Goal: Information Seeking & Learning: Find specific fact

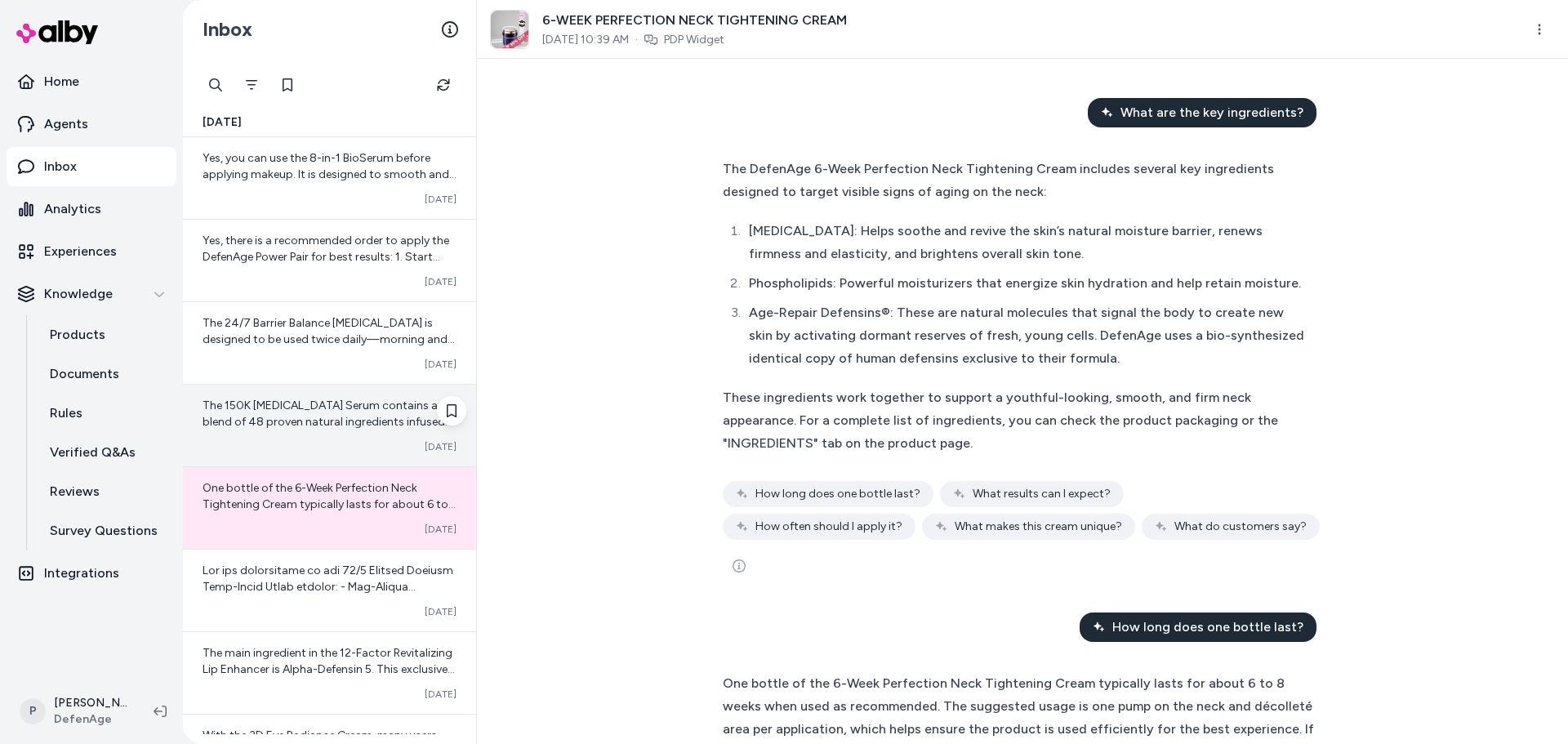
click at [293, 405] on span "The 150K [MEDICAL_DATA] Serum contains a blend of 48 proven natural ingredients…" at bounding box center [329, 543] width 253 height 291
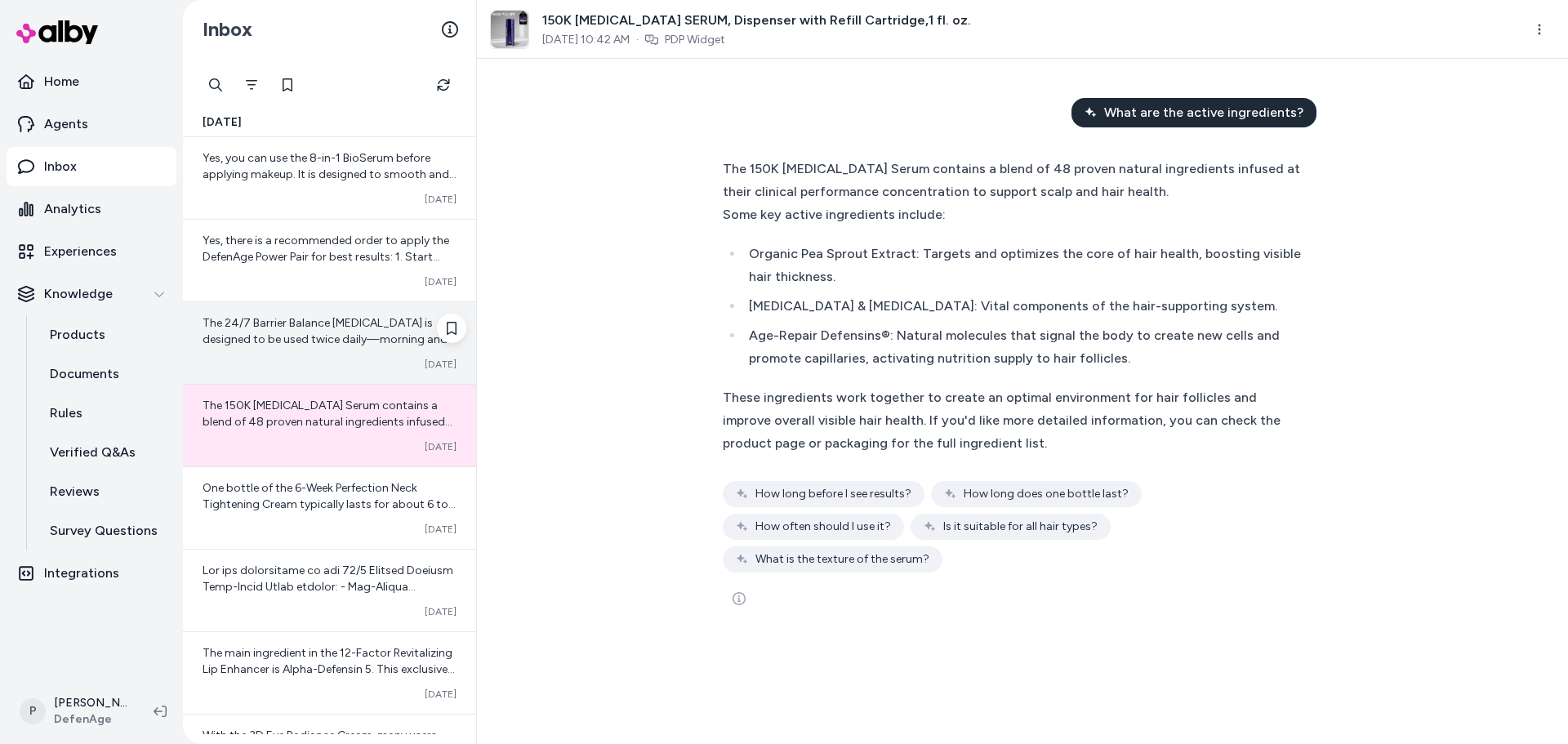
click at [375, 337] on span "The 24/7 Barrier Balance [MEDICAL_DATA] is designed to be used twice daily—morn…" at bounding box center [329, 372] width 252 height 111
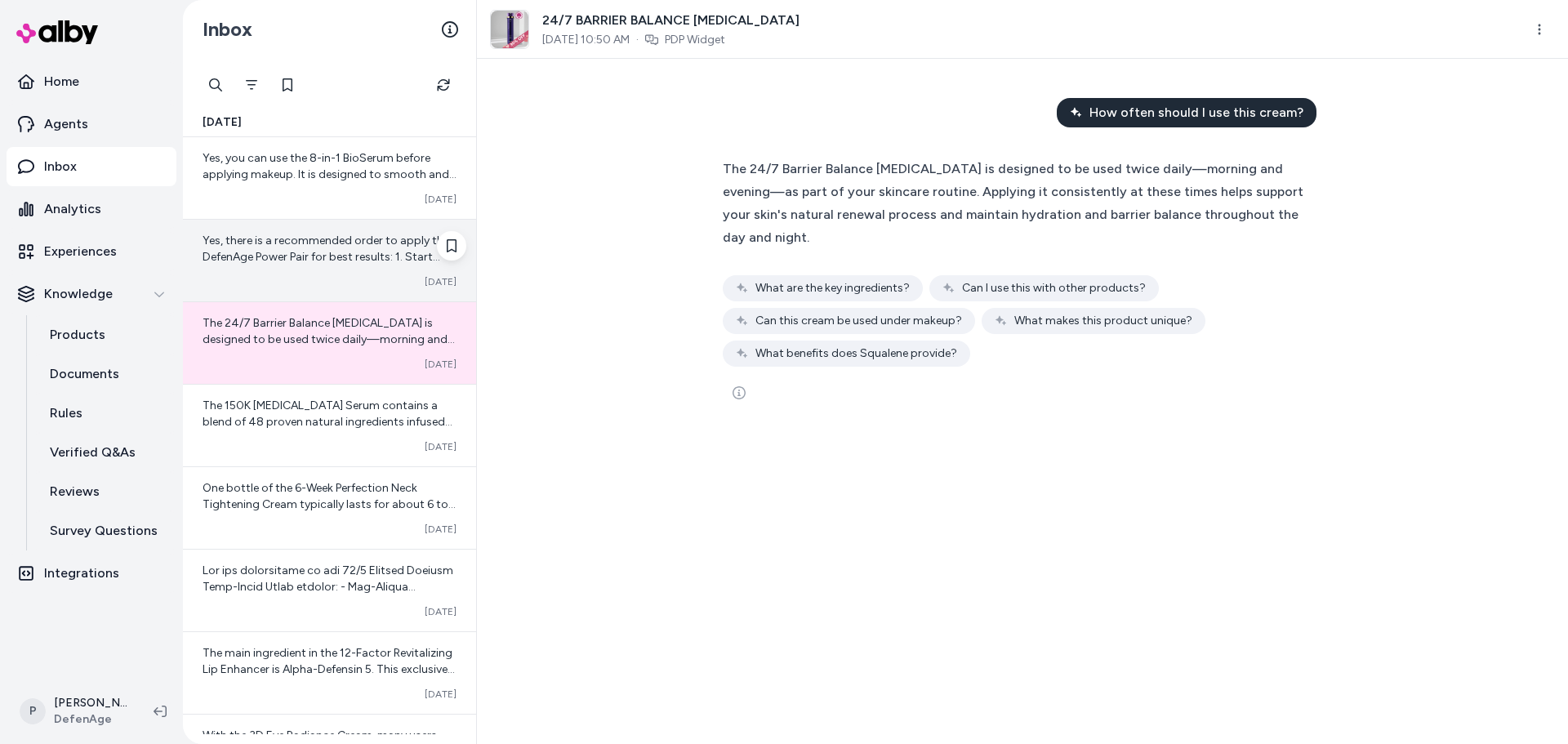
click at [335, 262] on span "Yes, there is a recommended order to apply the DefenAge Power Pair for best res…" at bounding box center [330, 362] width 254 height 258
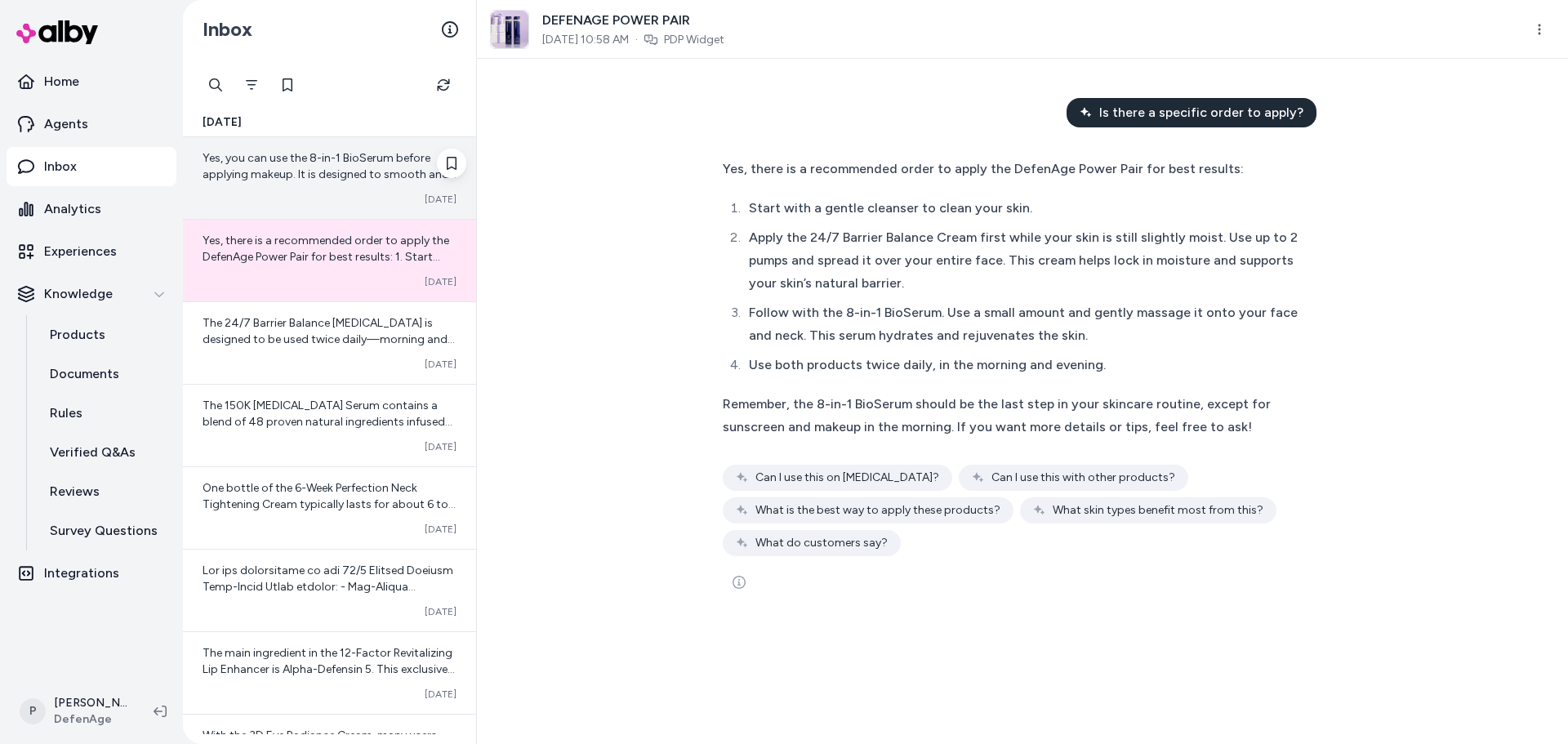
click at [361, 169] on span "Yes, you can use the 8-in-1 BioSerum before applying makeup. It is designed to …" at bounding box center [330, 215] width 254 height 128
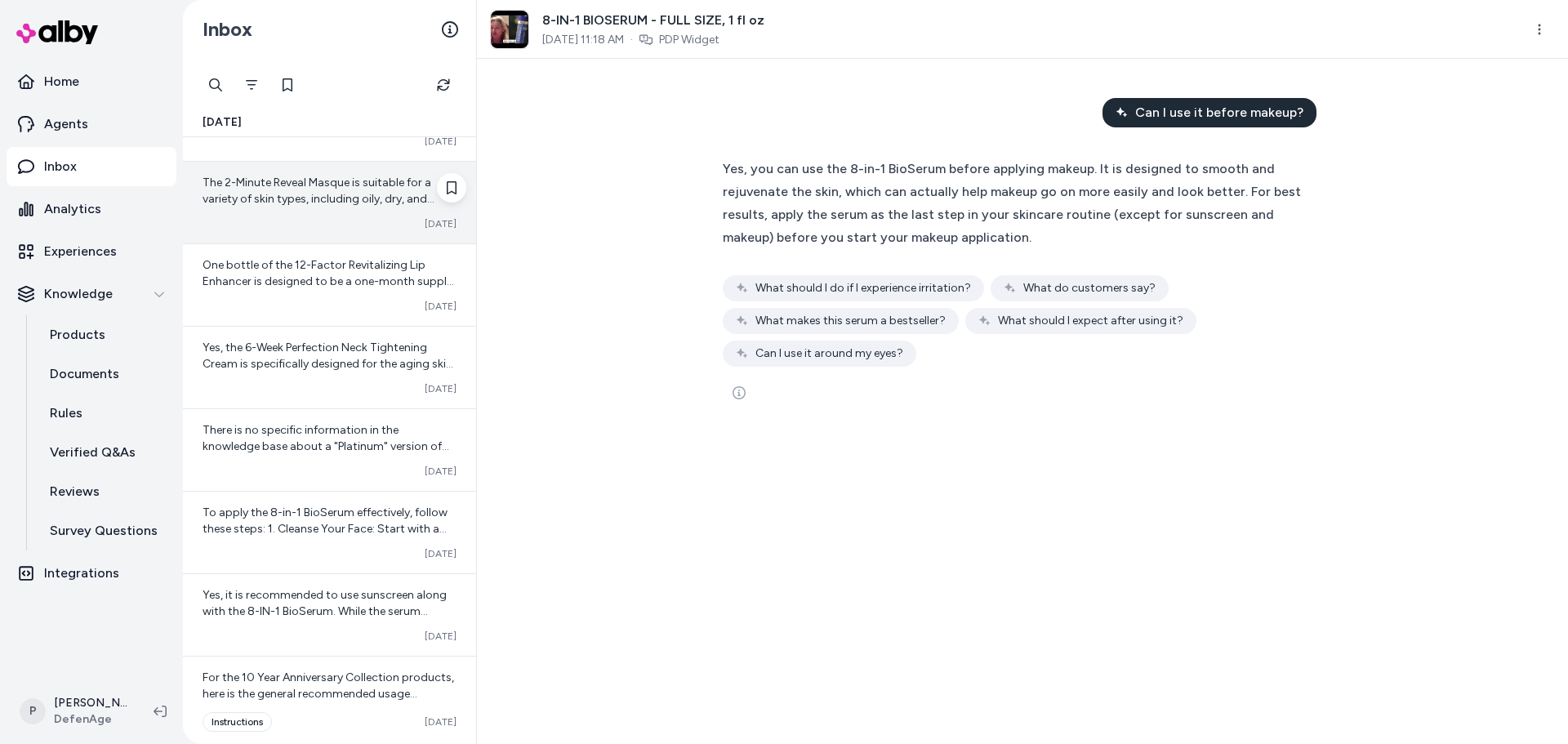
scroll to position [2531, 0]
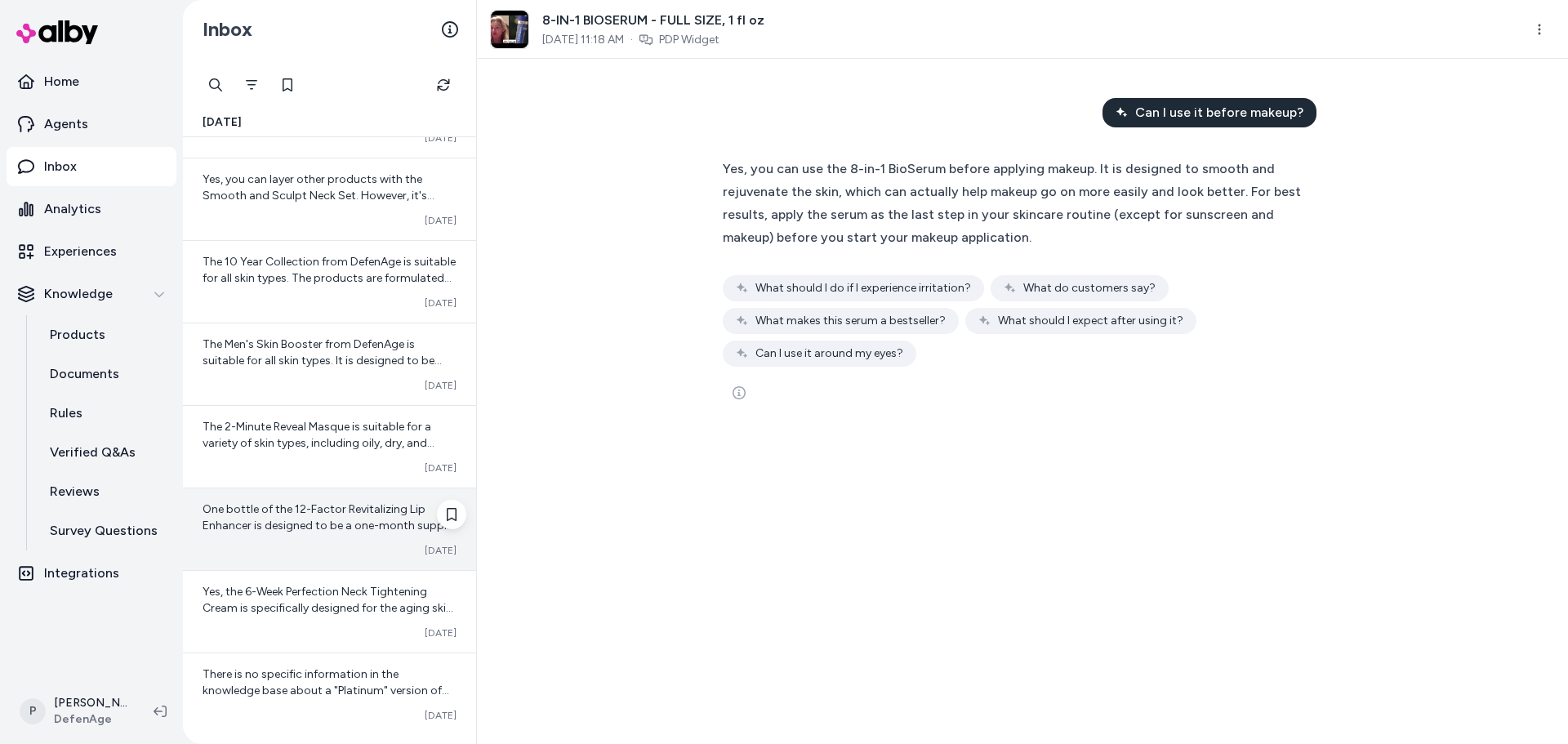
click at [320, 492] on div "One bottle of the 12-Factor Revitalizing Lip Enhancer is designed to be a one-m…" at bounding box center [329, 529] width 293 height 81
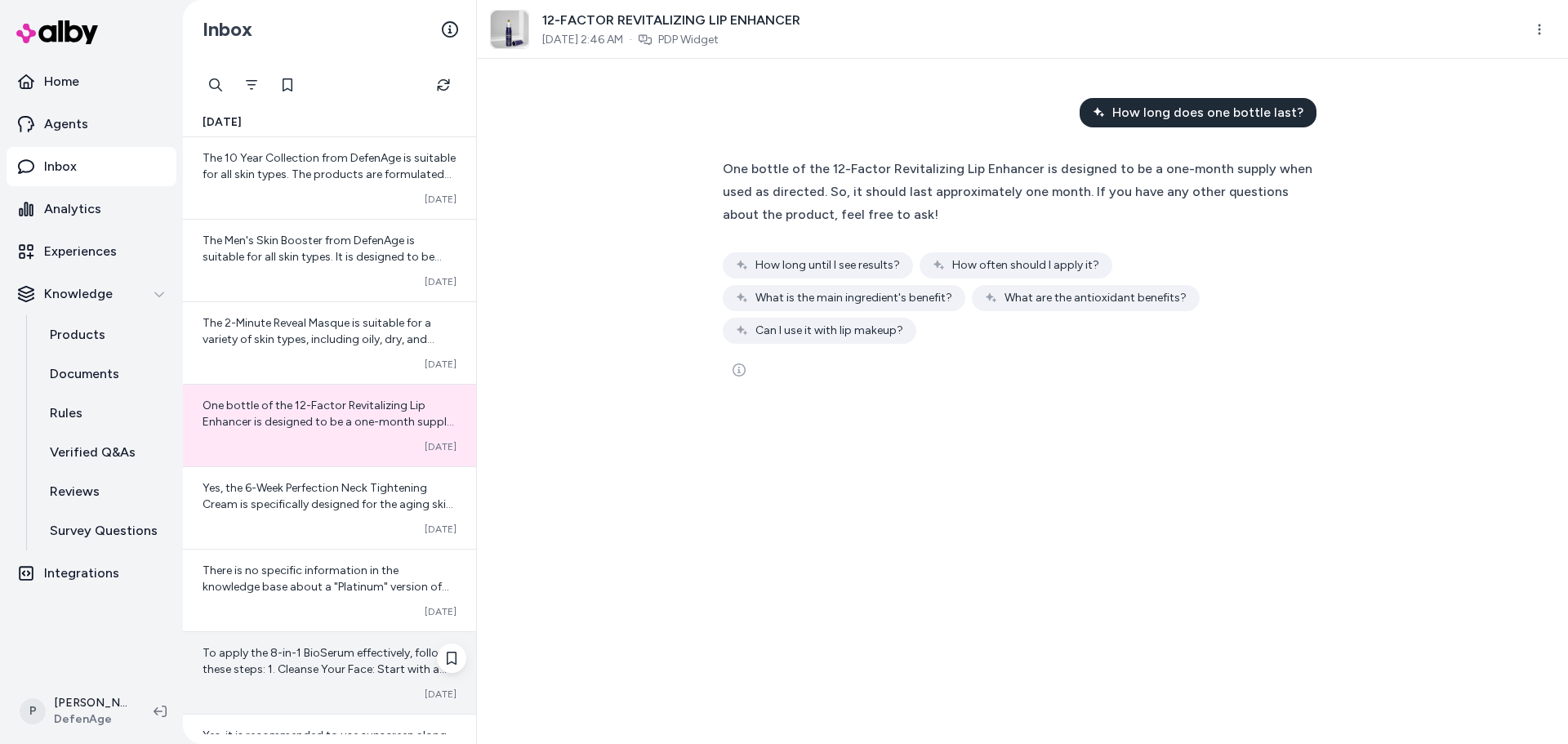
scroll to position [2449, 0]
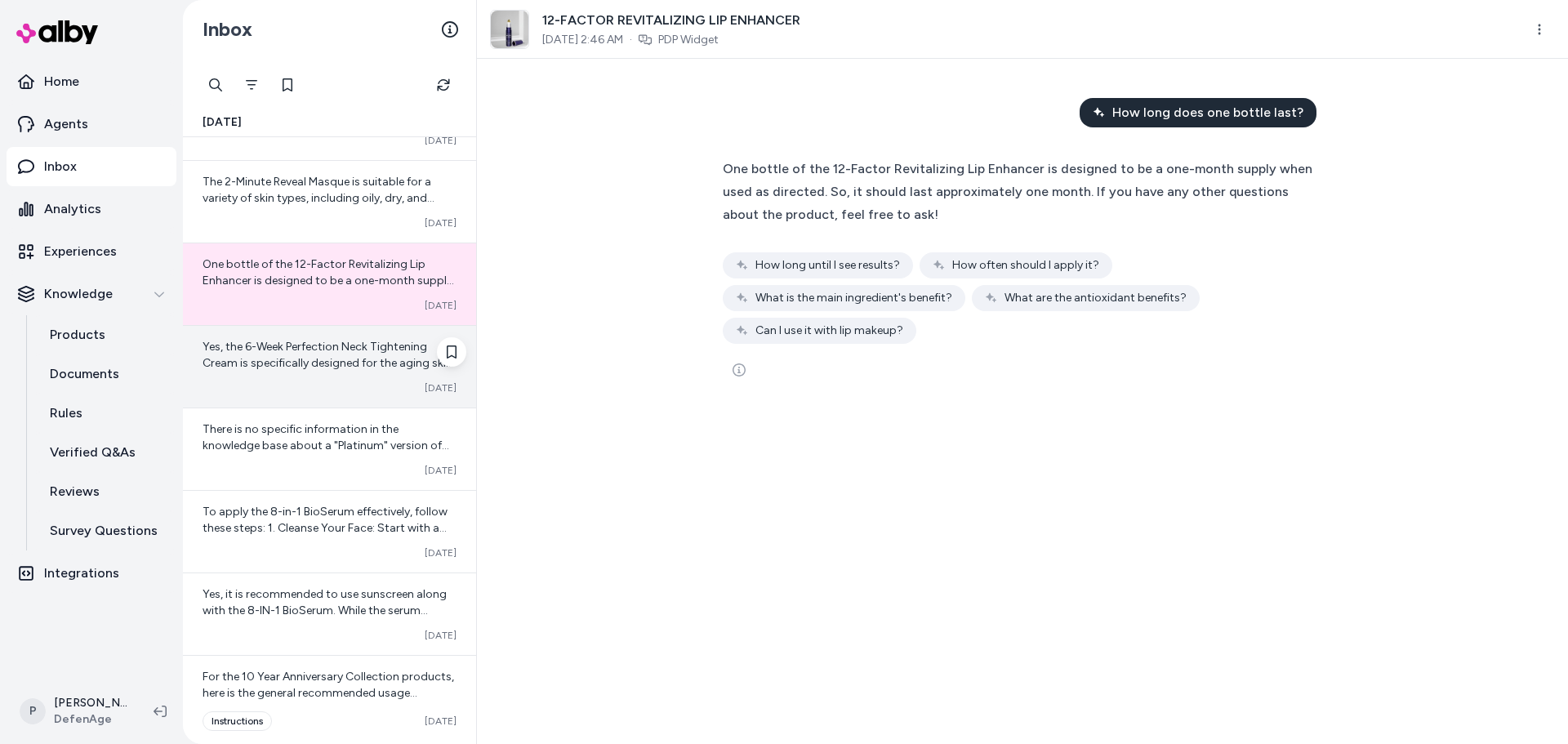
click at [322, 362] on span "Yes, the 6-Week Perfection Neck Tightening Cream is specifically designed for t…" at bounding box center [328, 420] width 251 height 161
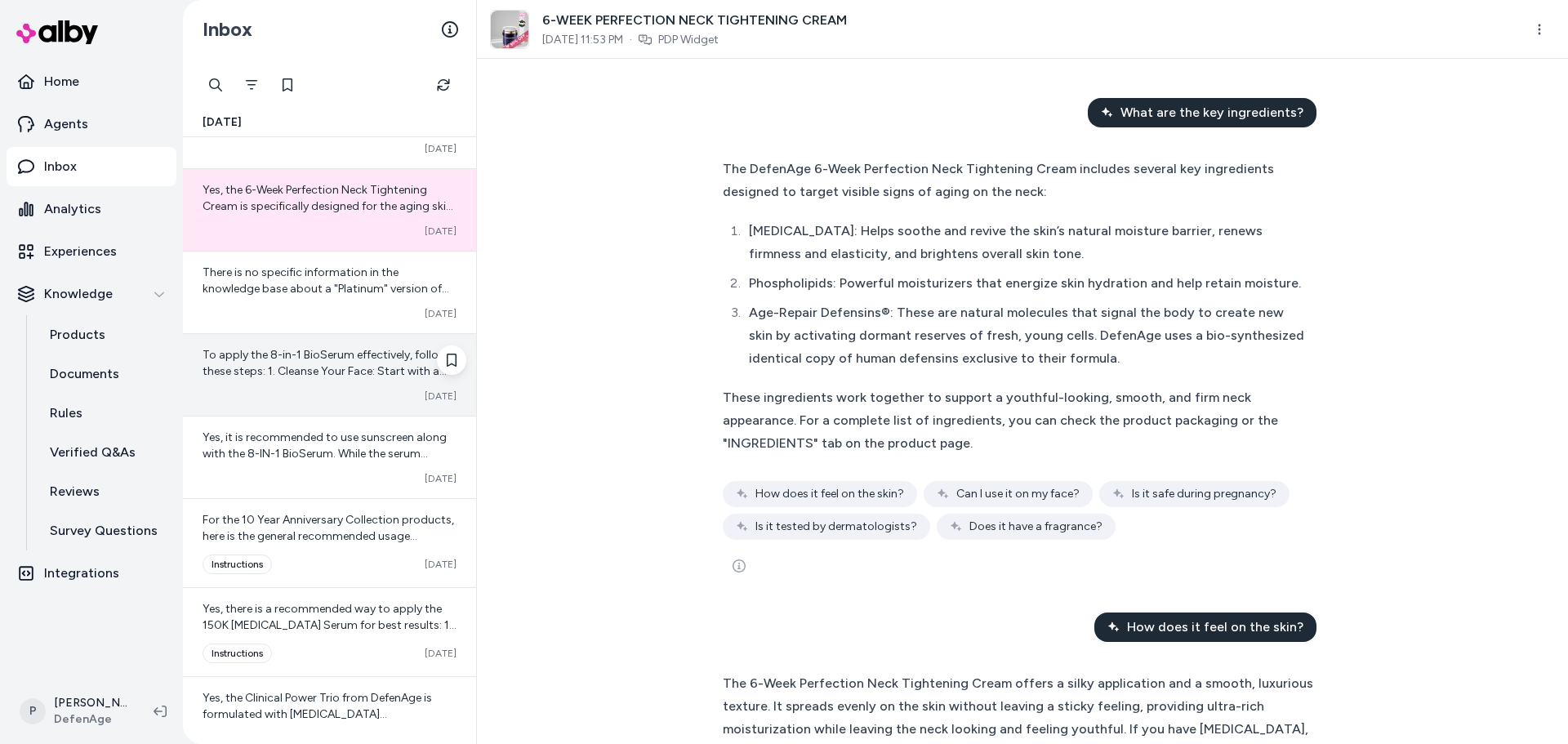
scroll to position [2613, 0]
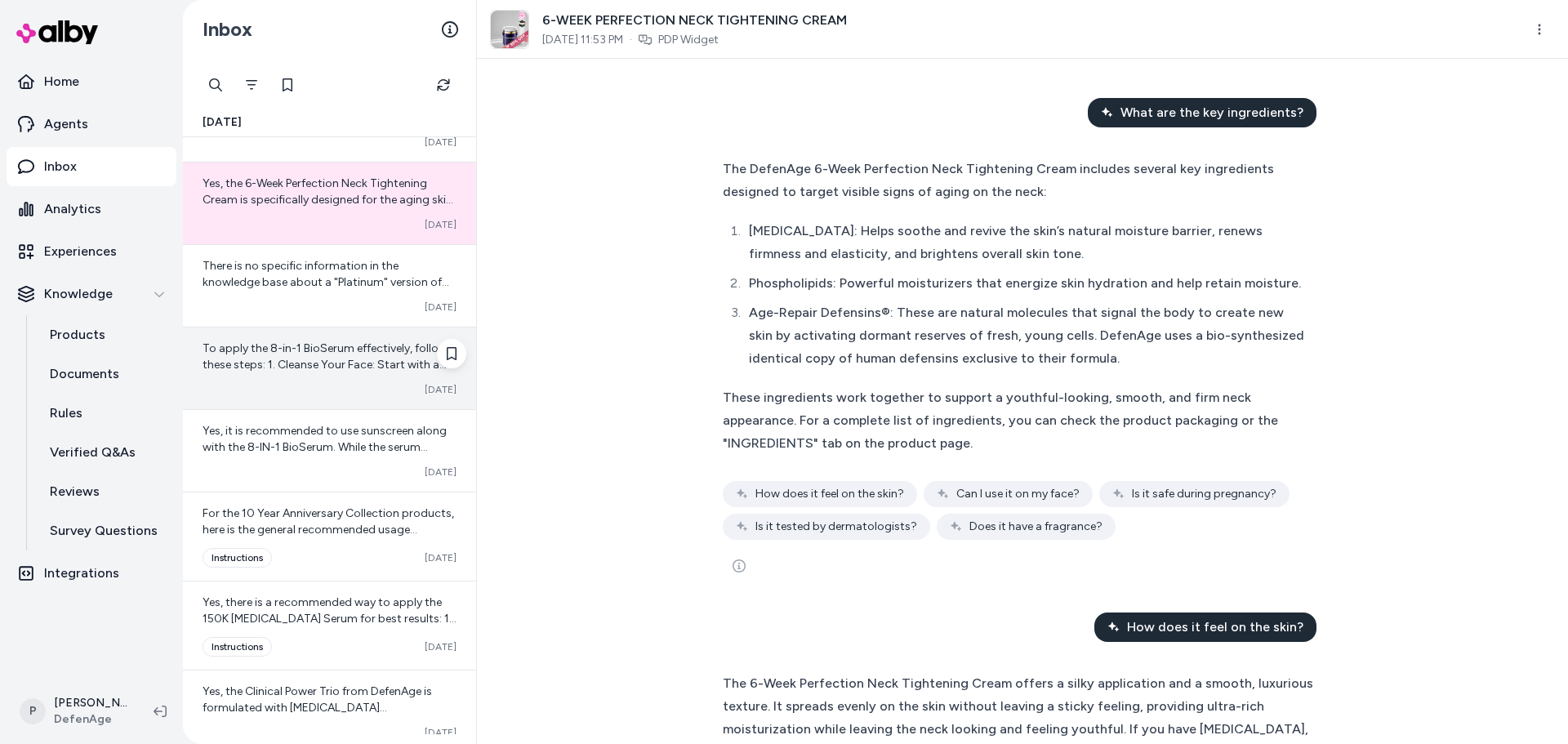
click at [288, 373] on div "To apply the 8-in-1 BioSerum effectively, follow these steps: 1. Cleanse Your F…" at bounding box center [329, 368] width 293 height 81
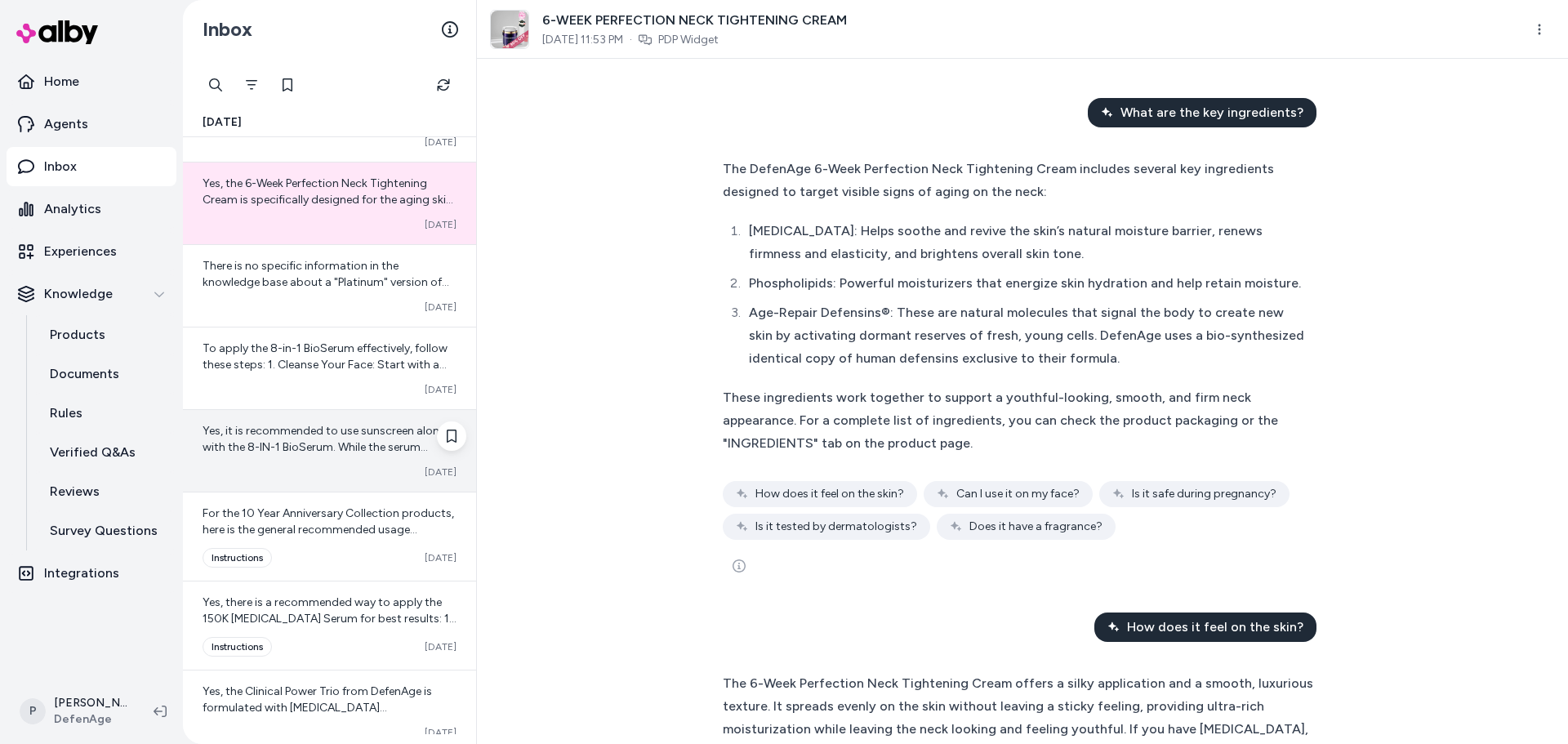
click at [316, 475] on div "Converted [DATE]" at bounding box center [330, 472] width 254 height 13
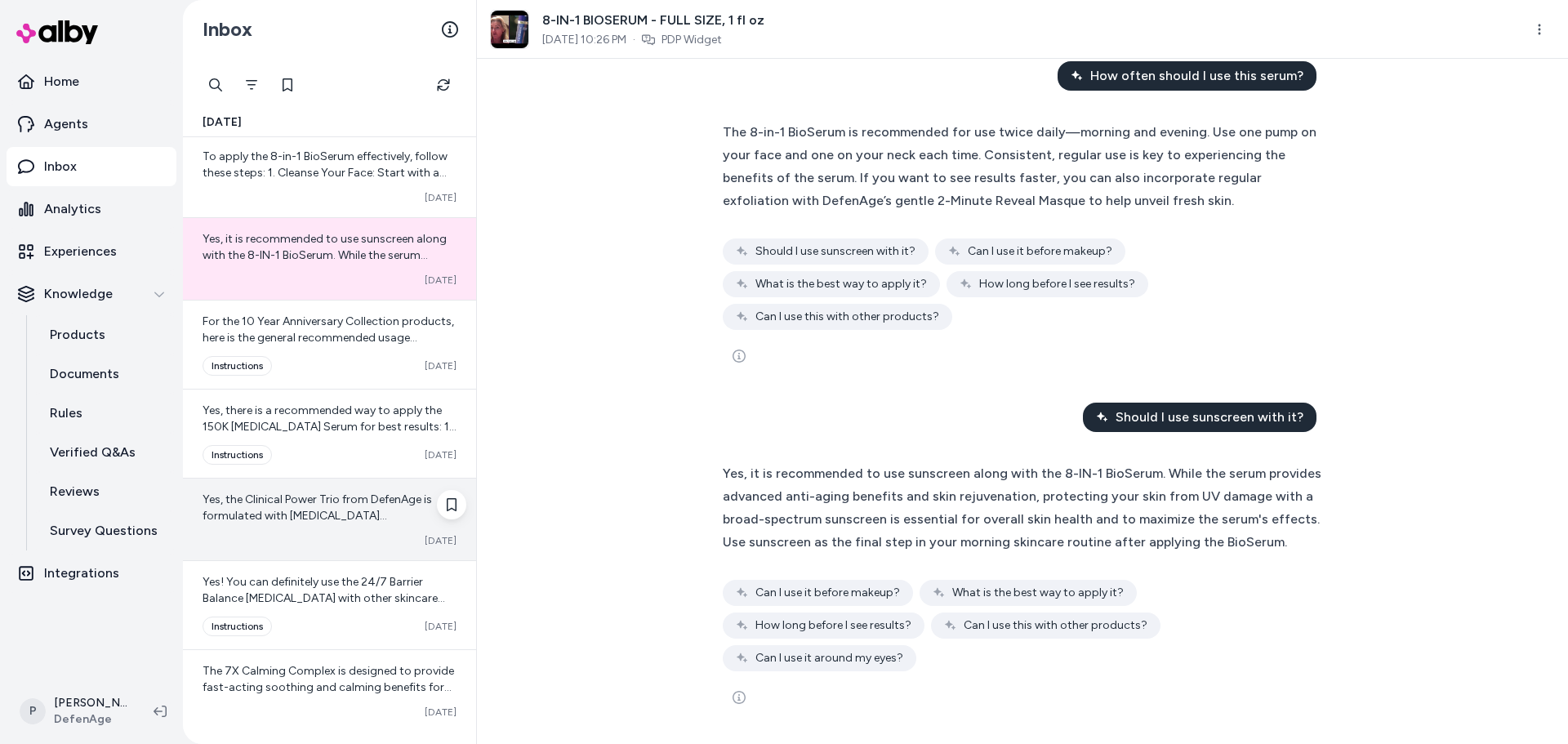
scroll to position [2939, 0]
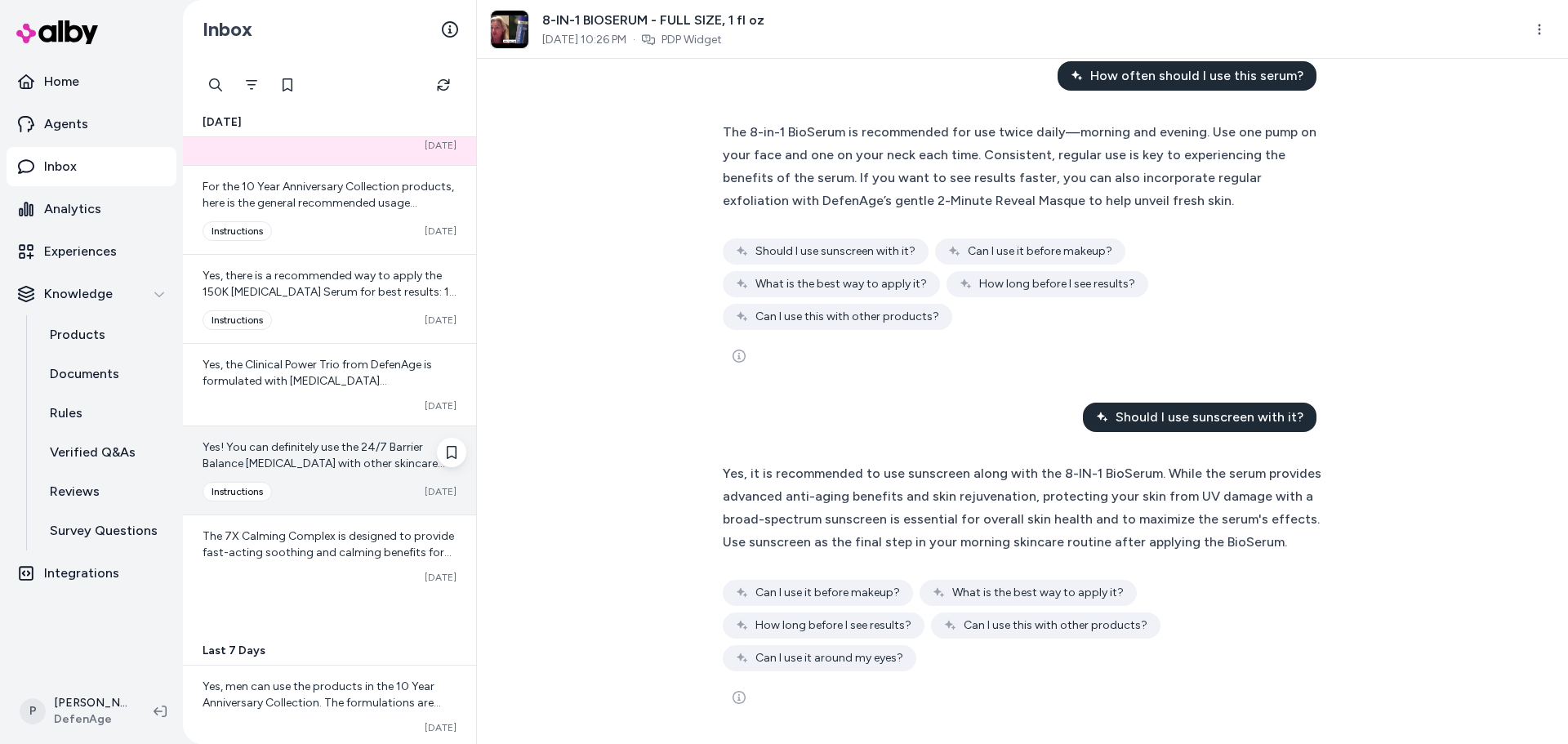
click at [347, 477] on div "Yes! You can definitely use the 24/7 Barrier Balance [MEDICAL_DATA] with other …" at bounding box center [329, 470] width 293 height 89
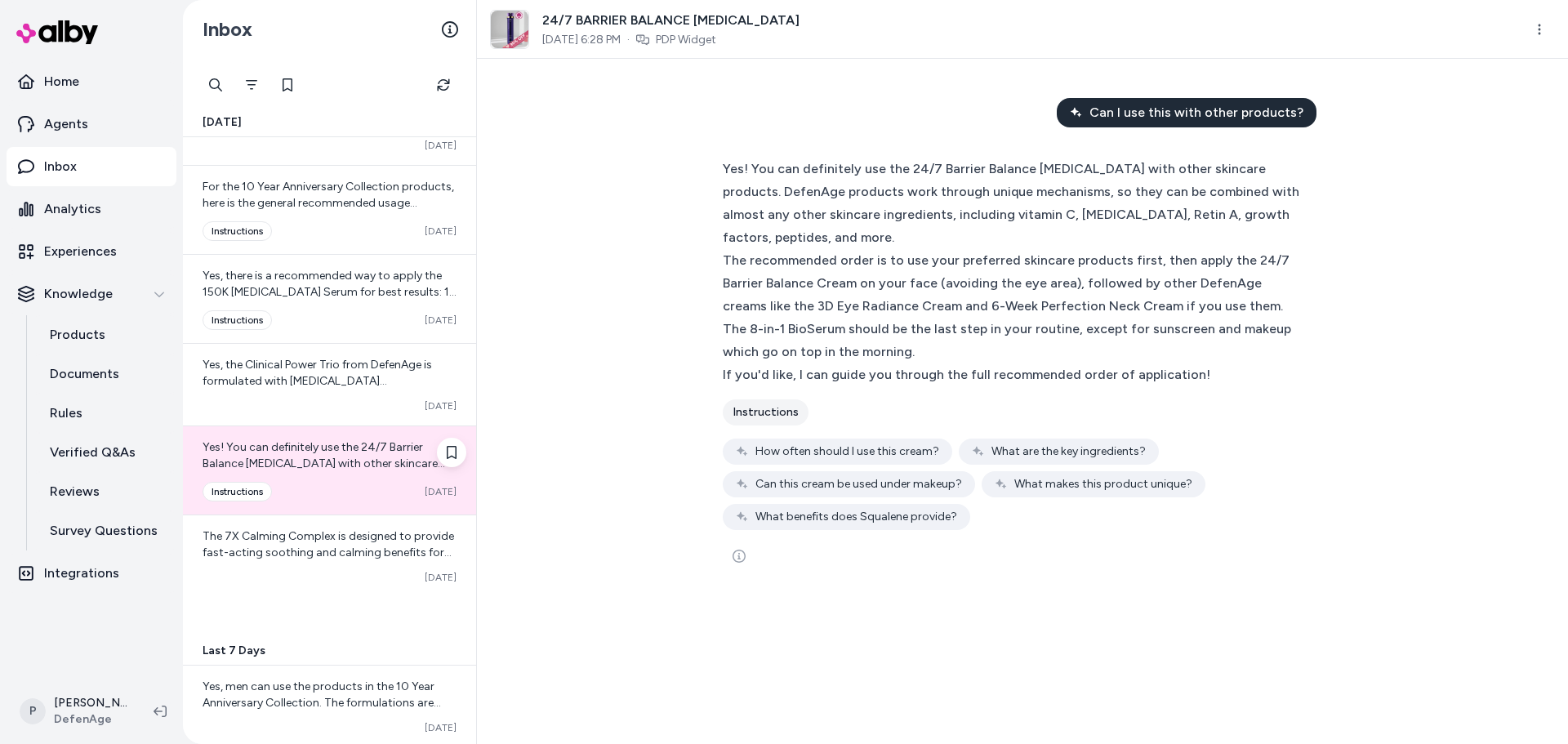
click at [343, 438] on div "Yes! You can definitely use the 24/7 Barrier Balance [MEDICAL_DATA] with other …" at bounding box center [329, 470] width 293 height 89
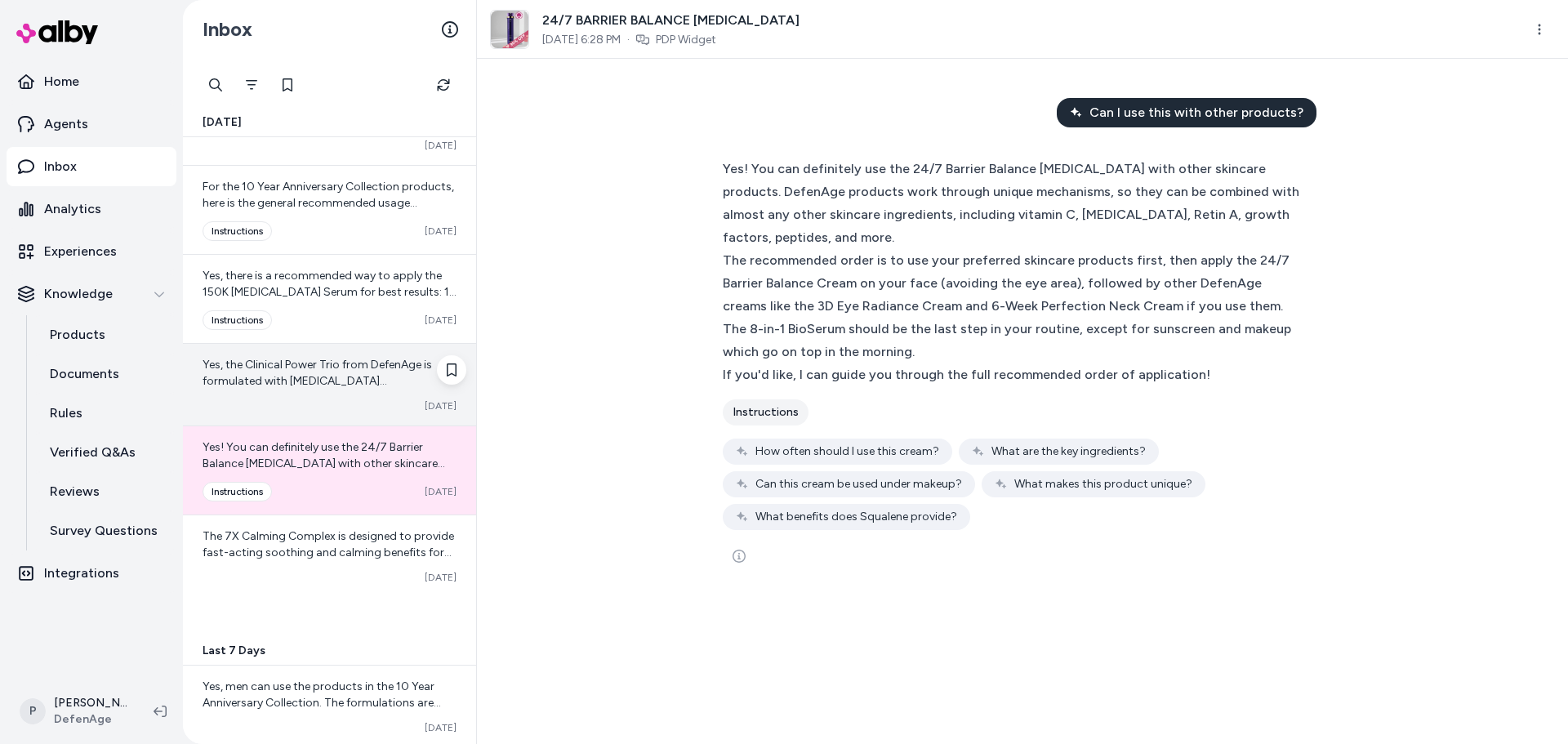
click at [341, 364] on span "Yes, the Clinical Power Trio from DefenAge is formulated with [MEDICAL_DATA] re…" at bounding box center [328, 495] width 250 height 275
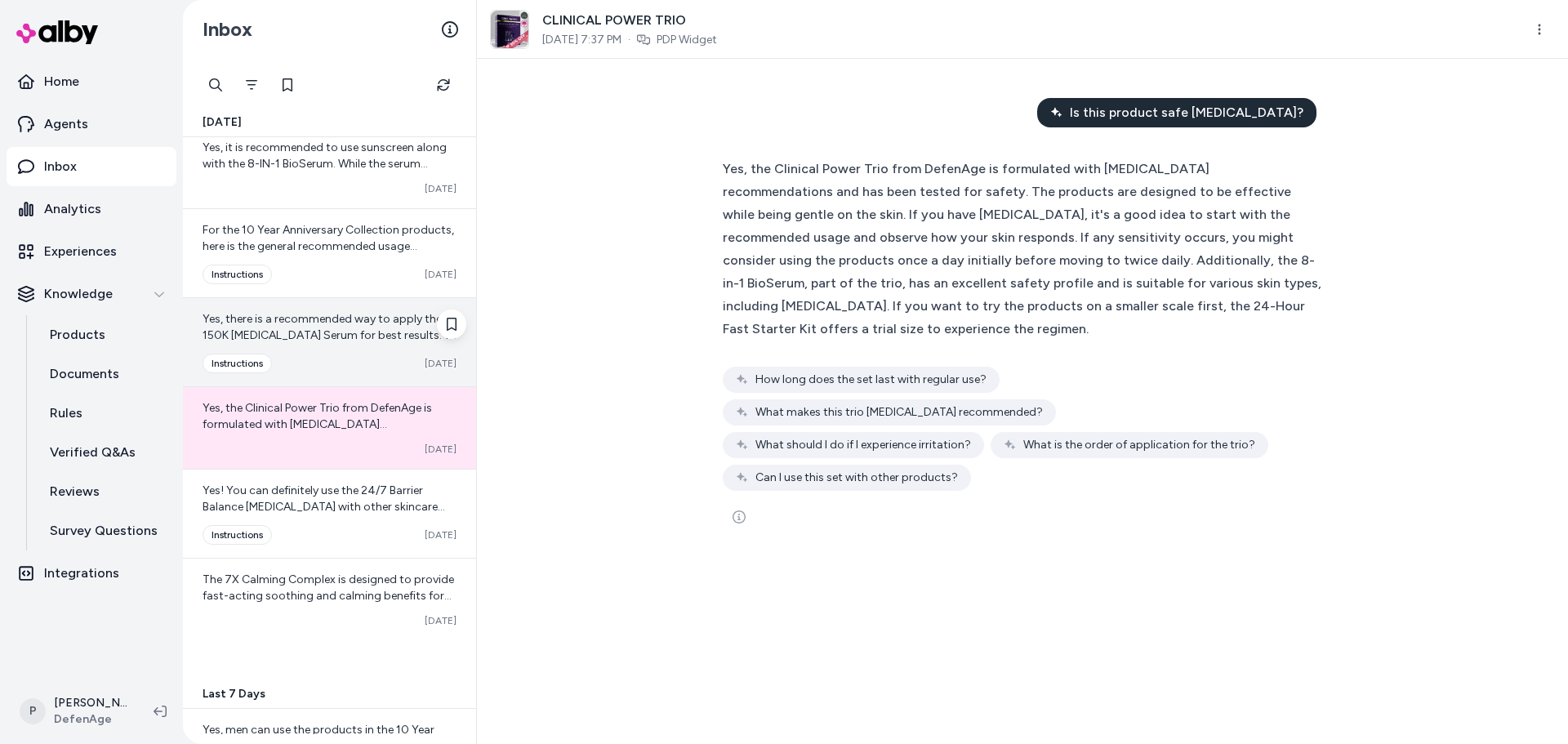
scroll to position [2857, 0]
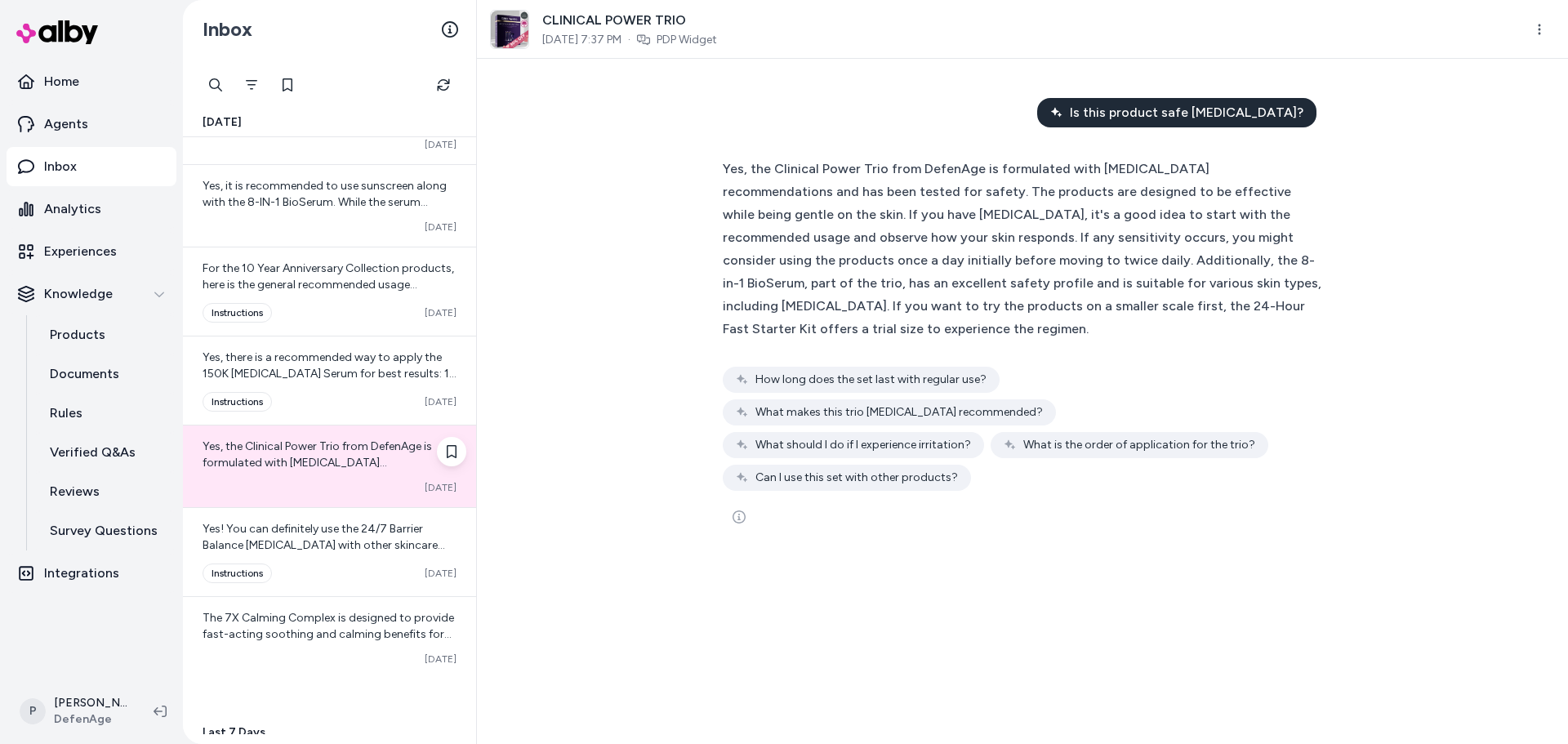
click at [359, 428] on div "Yes, the Clinical Power Trio from DefenAge is formulated with [MEDICAL_DATA] re…" at bounding box center [329, 466] width 293 height 81
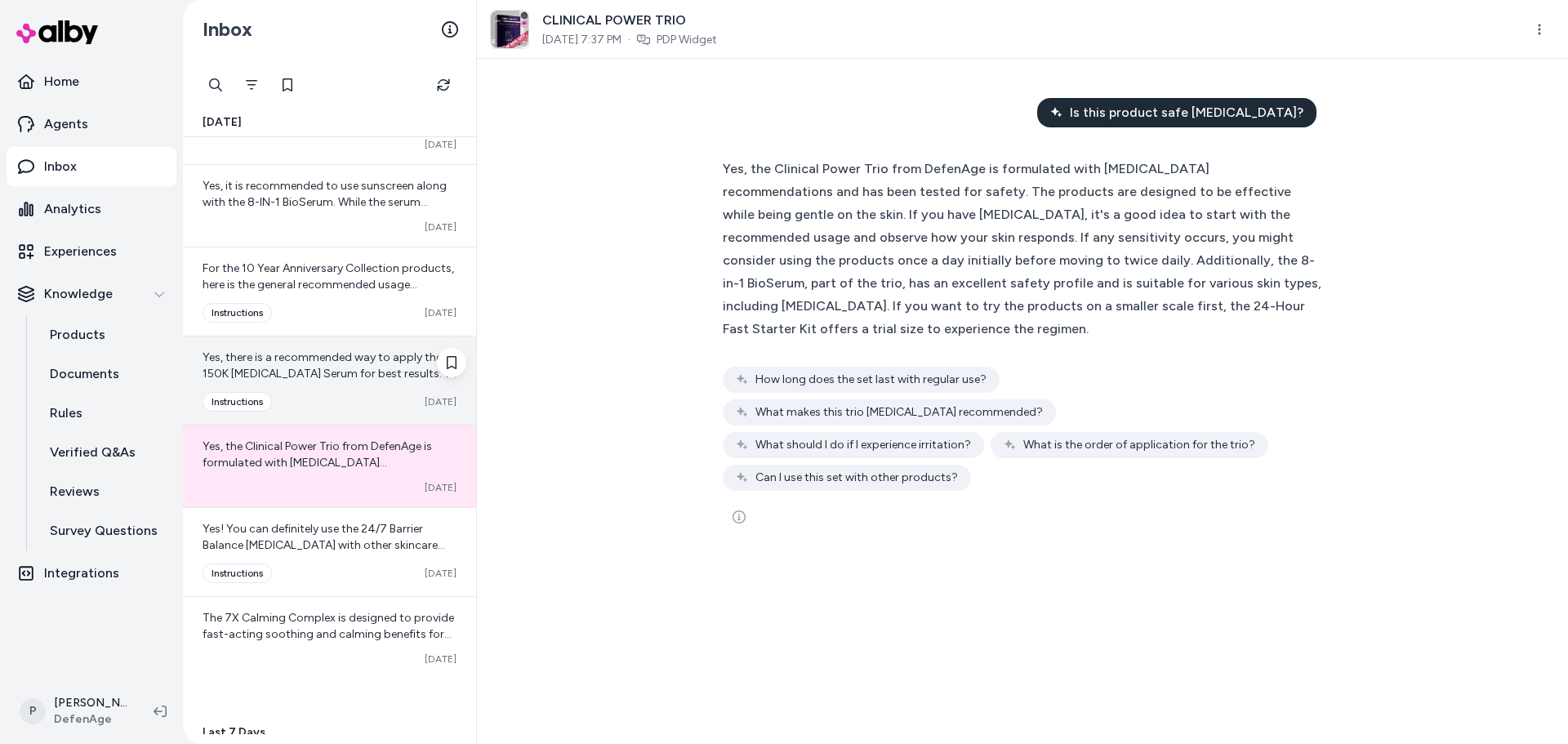
click at [349, 367] on span "Yes, there is a recommended way to apply the 150K [MEDICAL_DATA] Serum for best…" at bounding box center [330, 464] width 254 height 226
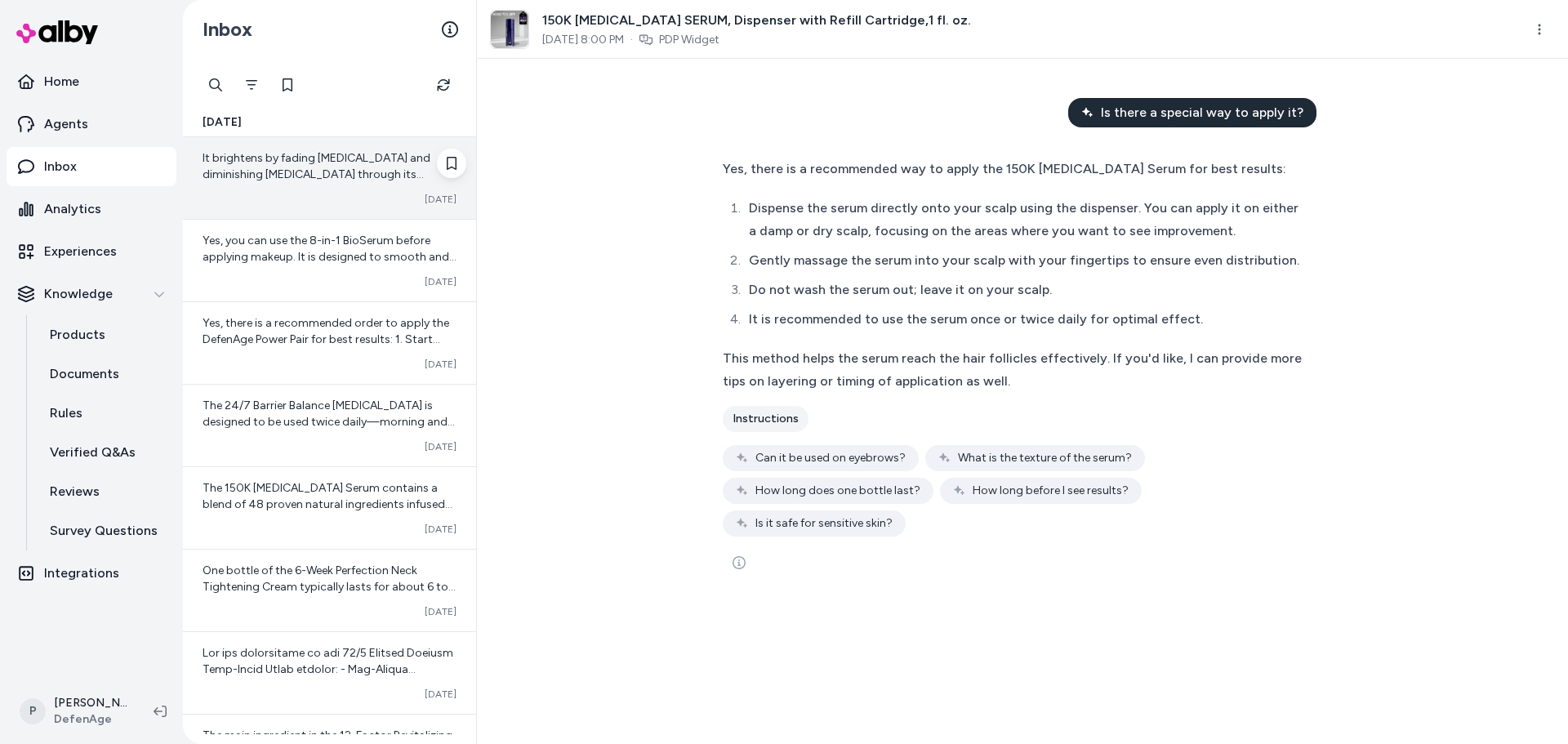
click at [351, 189] on div "It brightens by fading [MEDICAL_DATA] and diminishing [MEDICAL_DATA] through it…" at bounding box center [329, 177] width 293 height 81
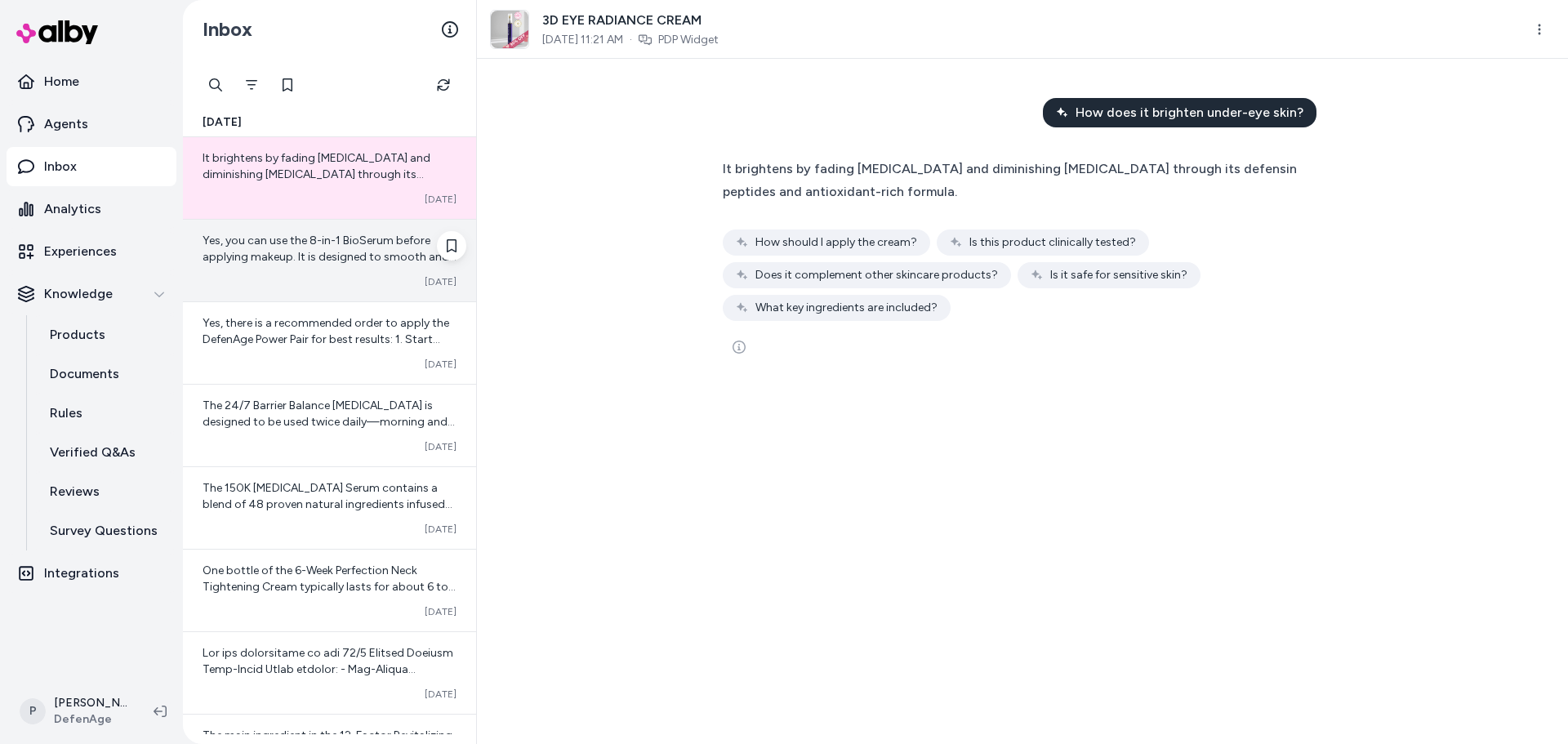
click at [351, 268] on div "Yes, you can use the 8-in-1 BioSerum before applying makeup. It is designed to …" at bounding box center [329, 260] width 293 height 81
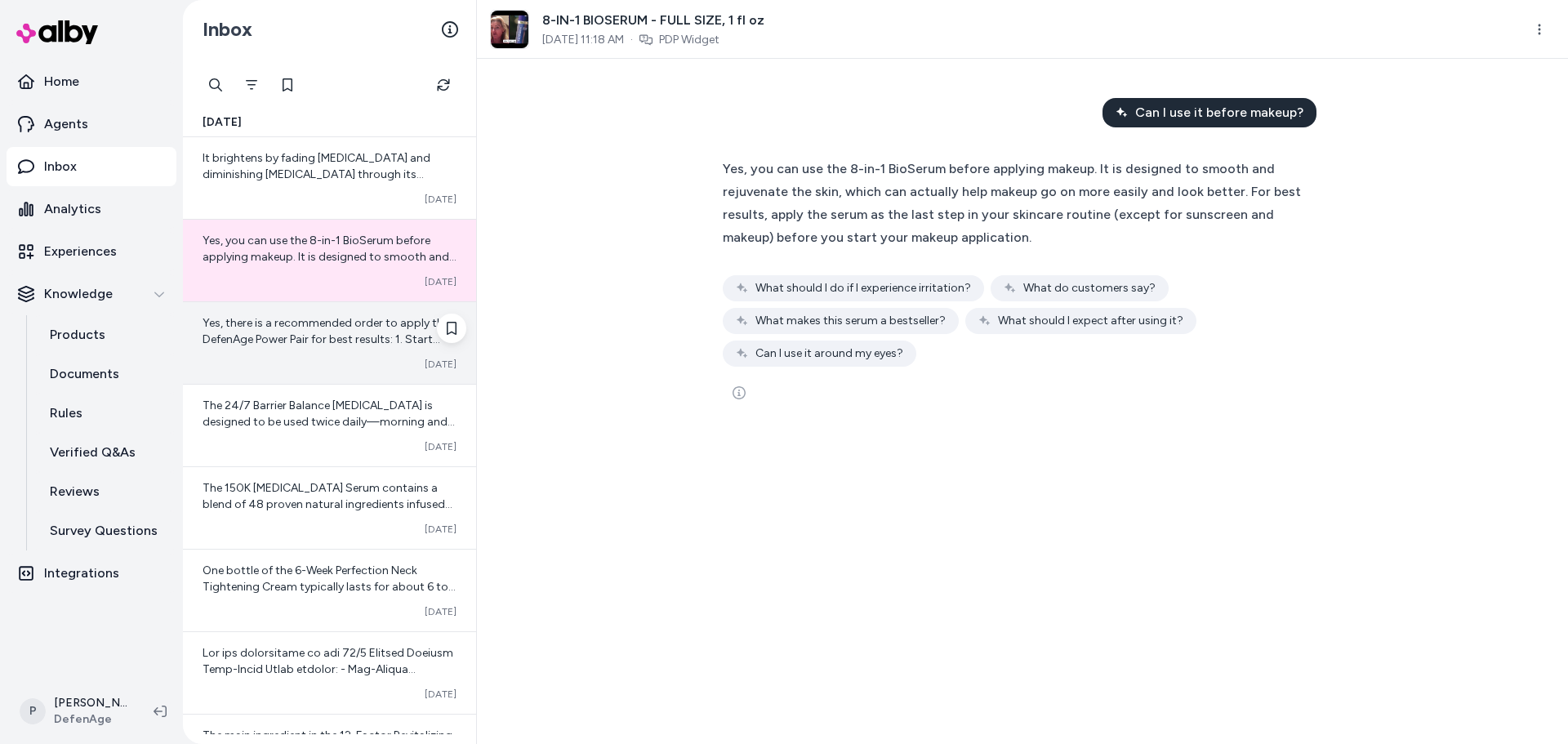
click at [287, 349] on div "Yes, there is a recommended order to apply the DefenAge Power Pair for best res…" at bounding box center [329, 342] width 293 height 81
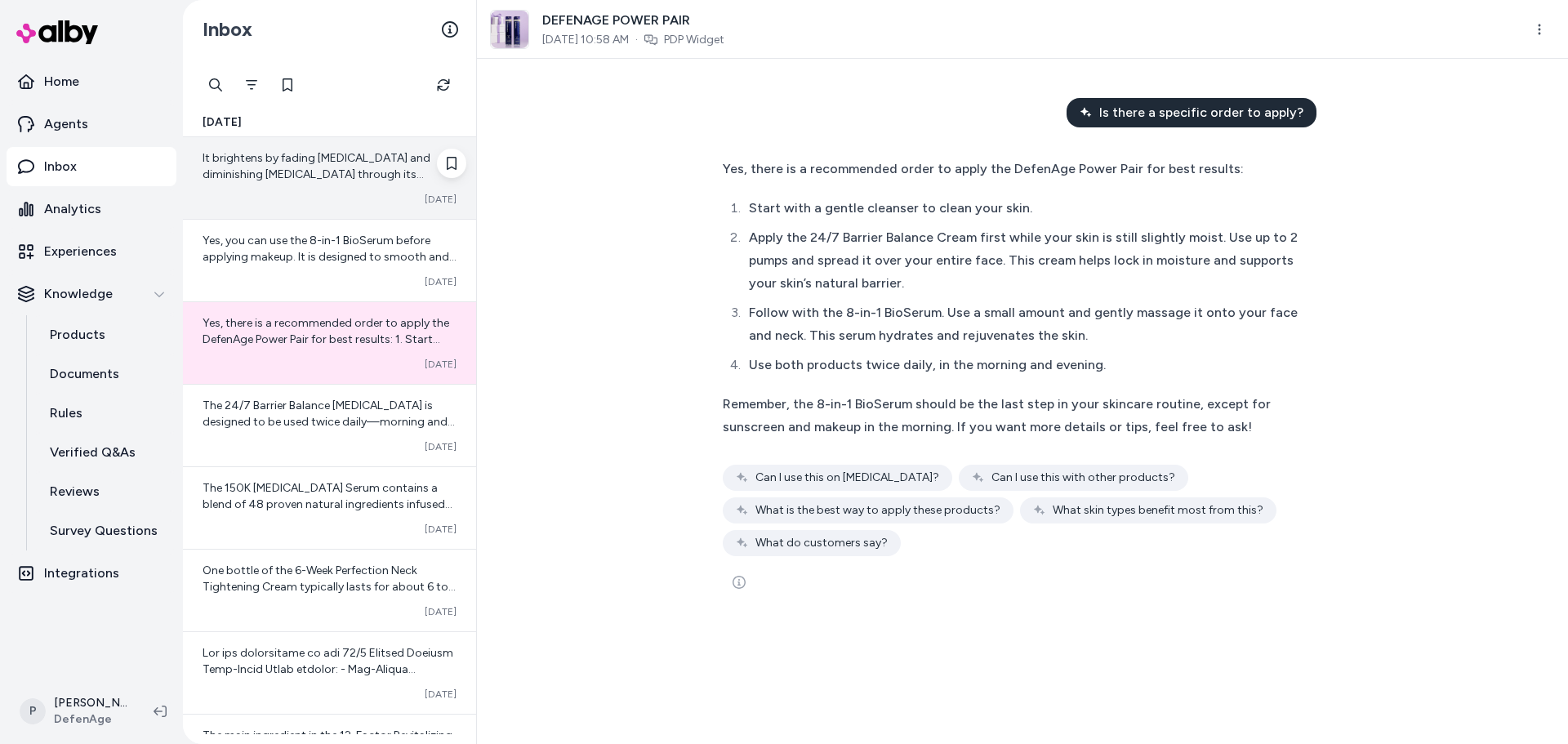
click at [331, 172] on span "It brightens by fading [MEDICAL_DATA] and diminishing [MEDICAL_DATA] through it…" at bounding box center [328, 173] width 250 height 47
